Goal: Task Accomplishment & Management: Manage account settings

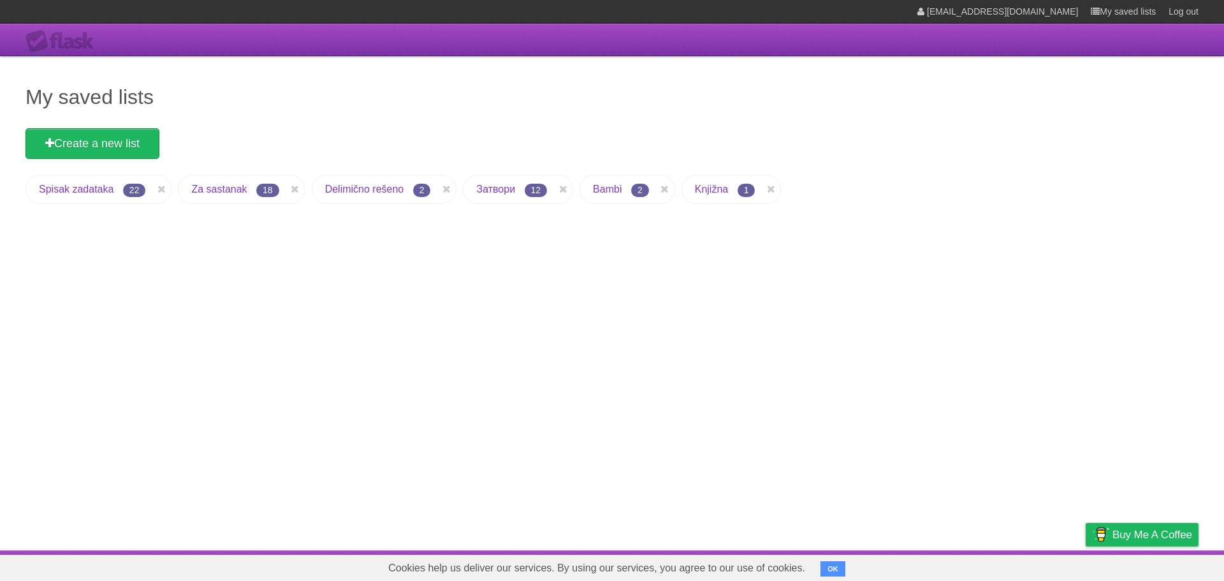
click at [209, 187] on link "Za sastanak" at bounding box center [218, 189] width 55 height 11
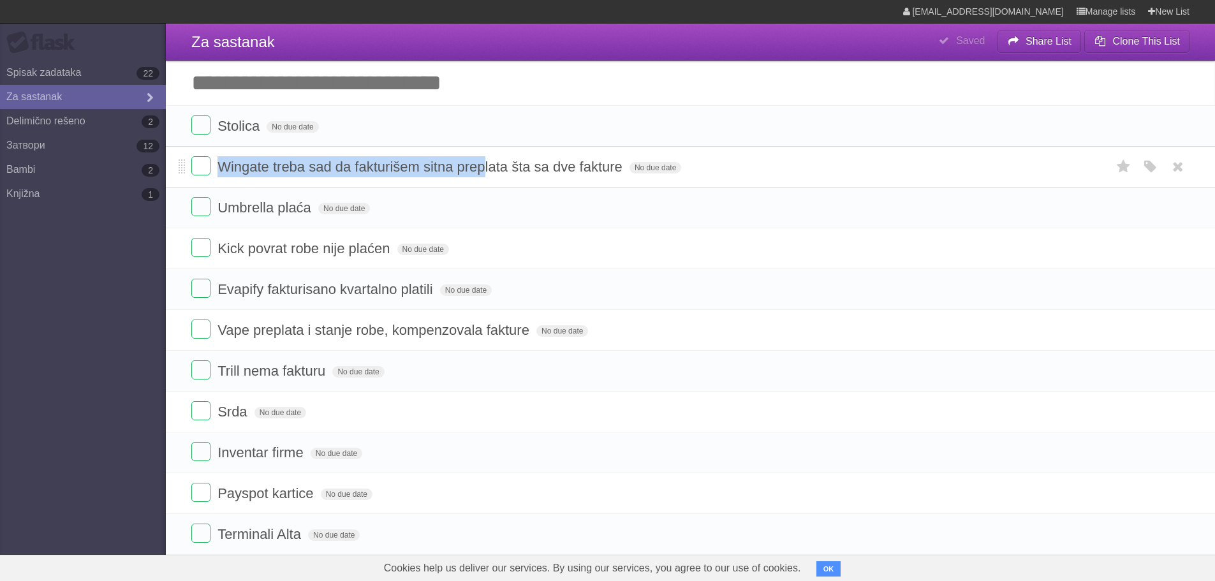
drag, startPoint x: 224, startPoint y: 159, endPoint x: 483, endPoint y: 160, distance: 259.5
click at [483, 160] on form "Wingate treba sad da fakturišem sitna preplata šta sa dve fakture No due date W…" at bounding box center [690, 166] width 998 height 21
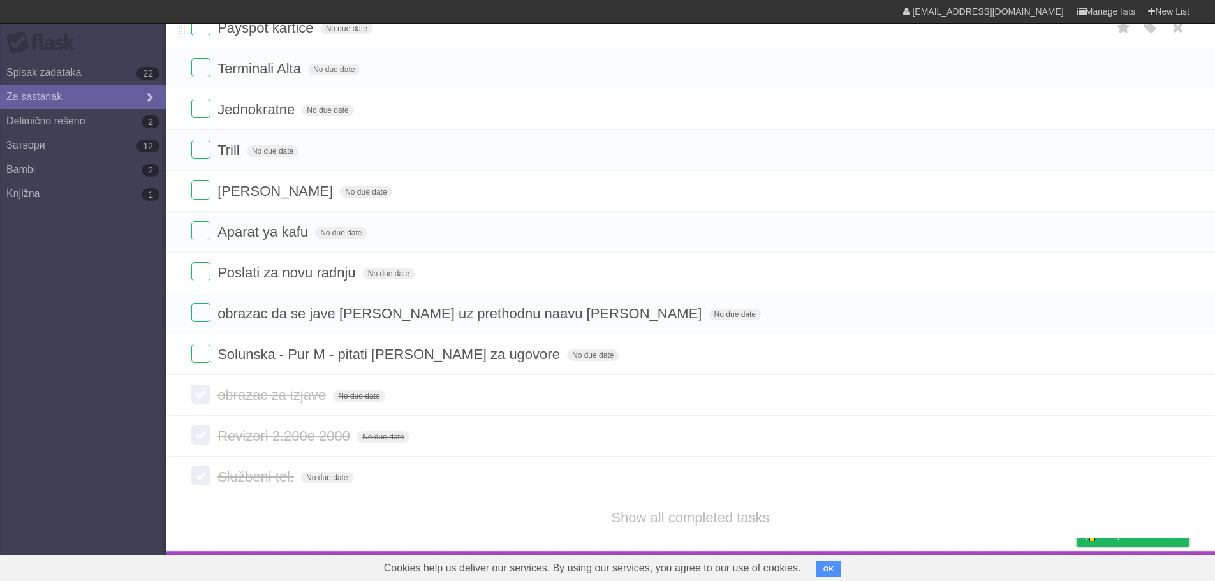
scroll to position [467, 0]
click at [61, 126] on link "Delimično rešeno 2" at bounding box center [83, 121] width 166 height 24
click at [31, 115] on link "Delimično rešeno 2" at bounding box center [83, 121] width 166 height 24
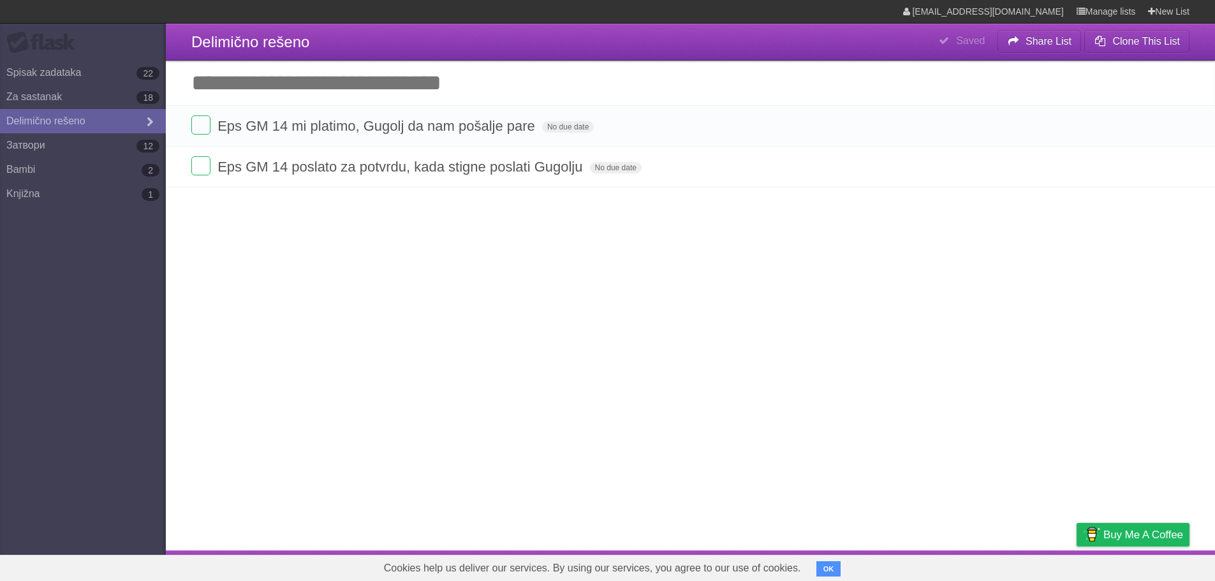
click at [87, 121] on link "Delimično rešeno" at bounding box center [83, 121] width 166 height 24
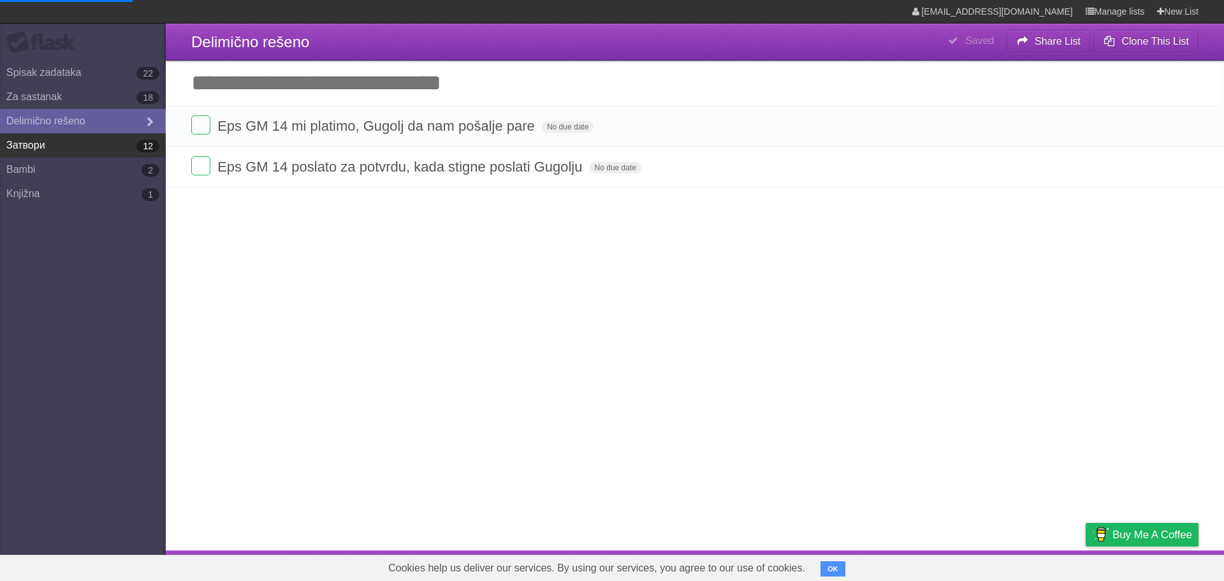
click at [77, 150] on link "Затвори 12" at bounding box center [83, 145] width 166 height 24
click at [73, 166] on link "Bambi 2" at bounding box center [83, 169] width 166 height 24
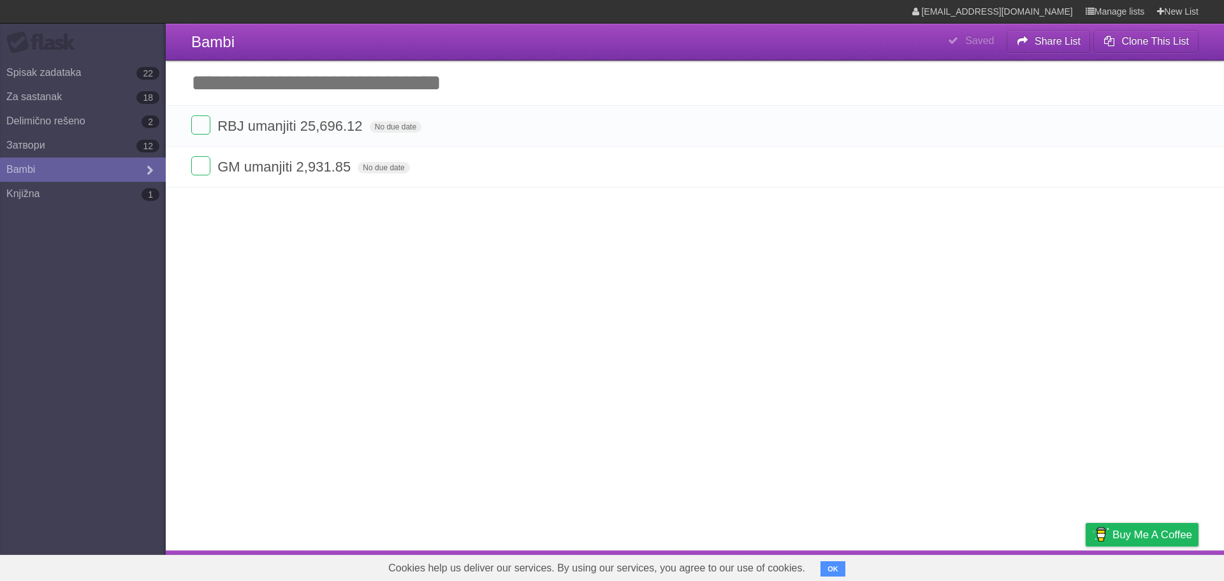
click at [319, 205] on article "**********" at bounding box center [612, 275] width 1224 height 550
click at [35, 191] on link "Knjižna 1" at bounding box center [83, 194] width 166 height 24
click at [31, 66] on link "Spisak zadataka 22" at bounding box center [83, 73] width 166 height 24
click at [64, 73] on link "Spisak zadataka 22" at bounding box center [83, 73] width 166 height 24
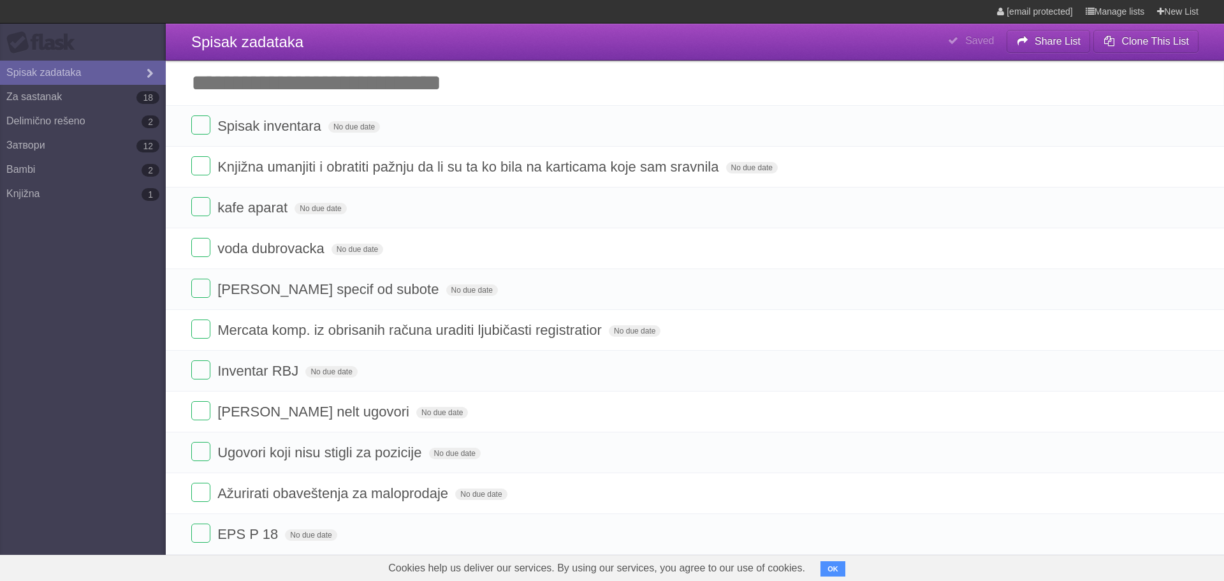
type span "Tue Aug 26 2025"
type span "Tue Sep 02 2025"
